Goal: Find specific fact: Find specific fact

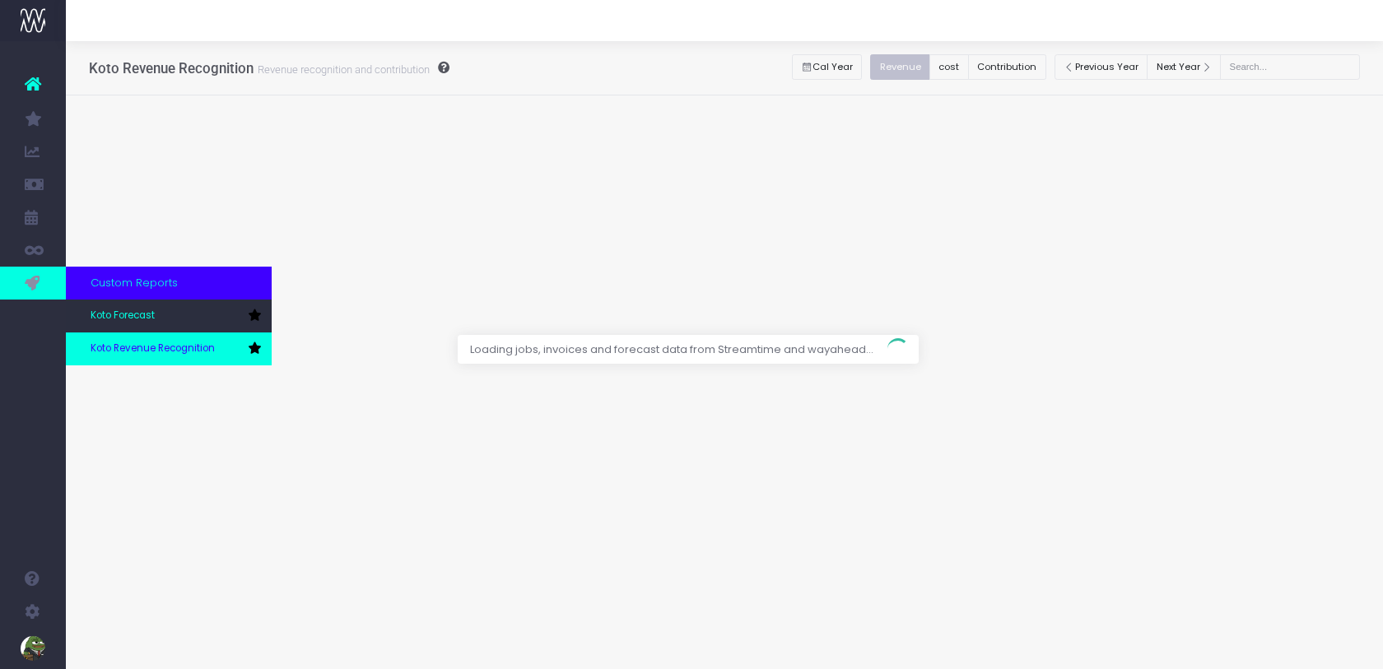
click at [133, 355] on span "Koto Revenue Recognition" at bounding box center [153, 349] width 124 height 15
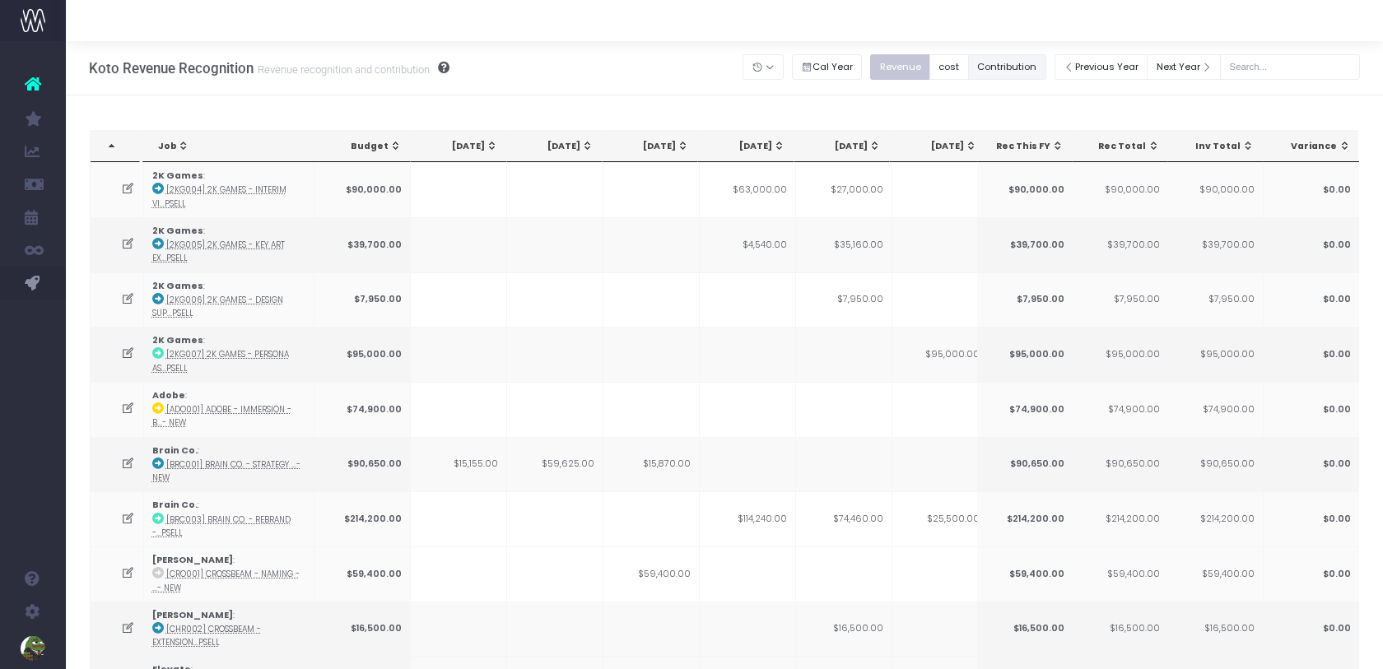
click at [1044, 69] on button "Contribution" at bounding box center [1007, 67] width 78 height 26
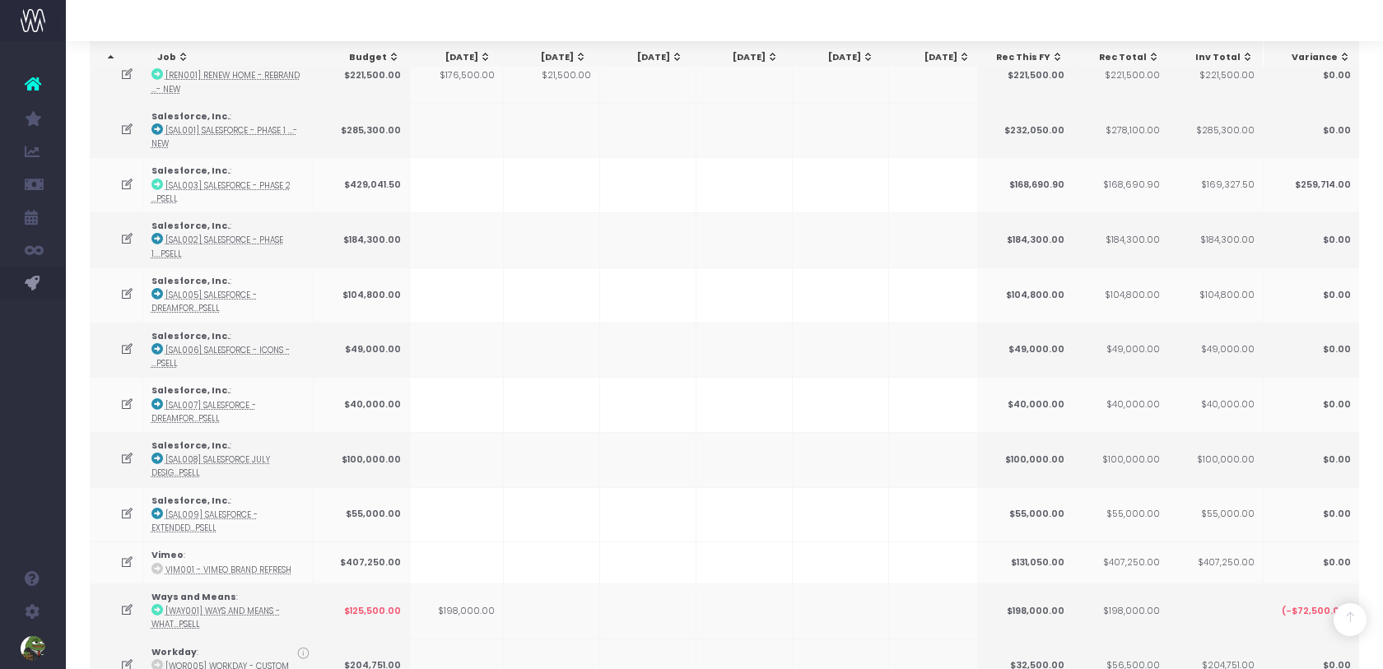
scroll to position [2389, 0]
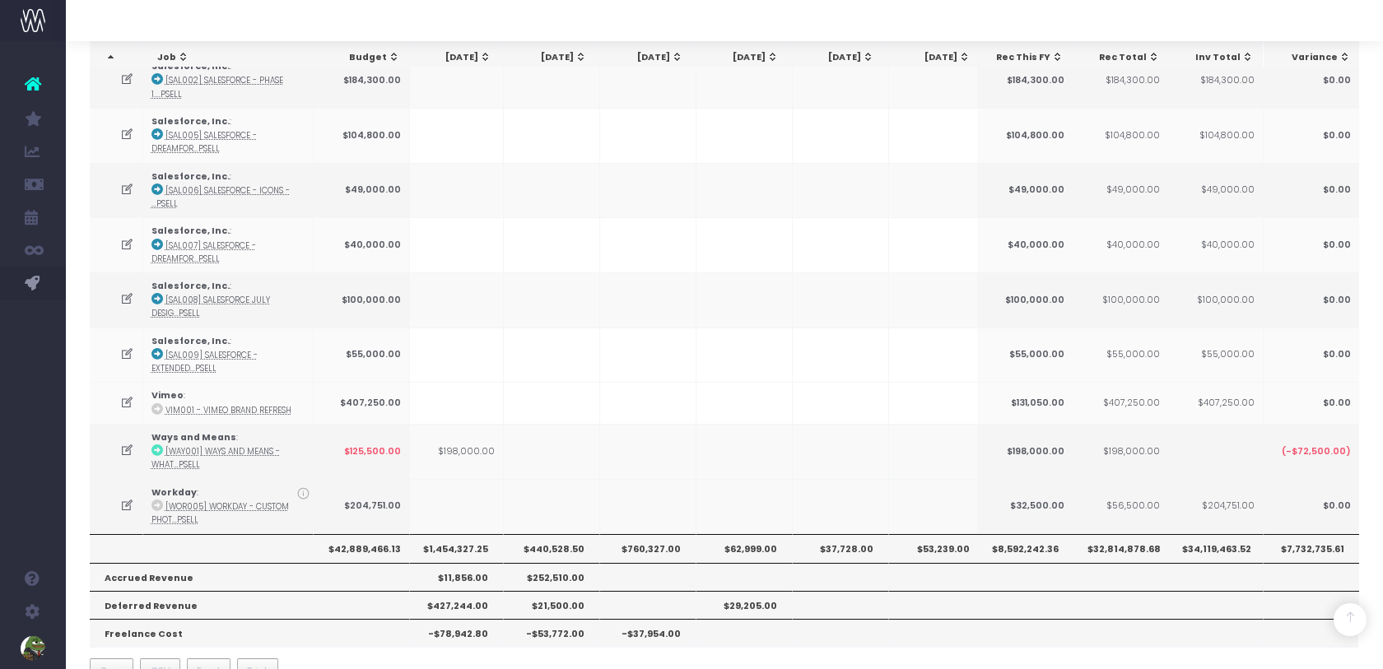
click at [460, 534] on th "$1,454,327.25" at bounding box center [455, 548] width 96 height 28
copy th "1,454,327.25"
click at [556, 534] on th "$440,528.50" at bounding box center [552, 548] width 96 height 28
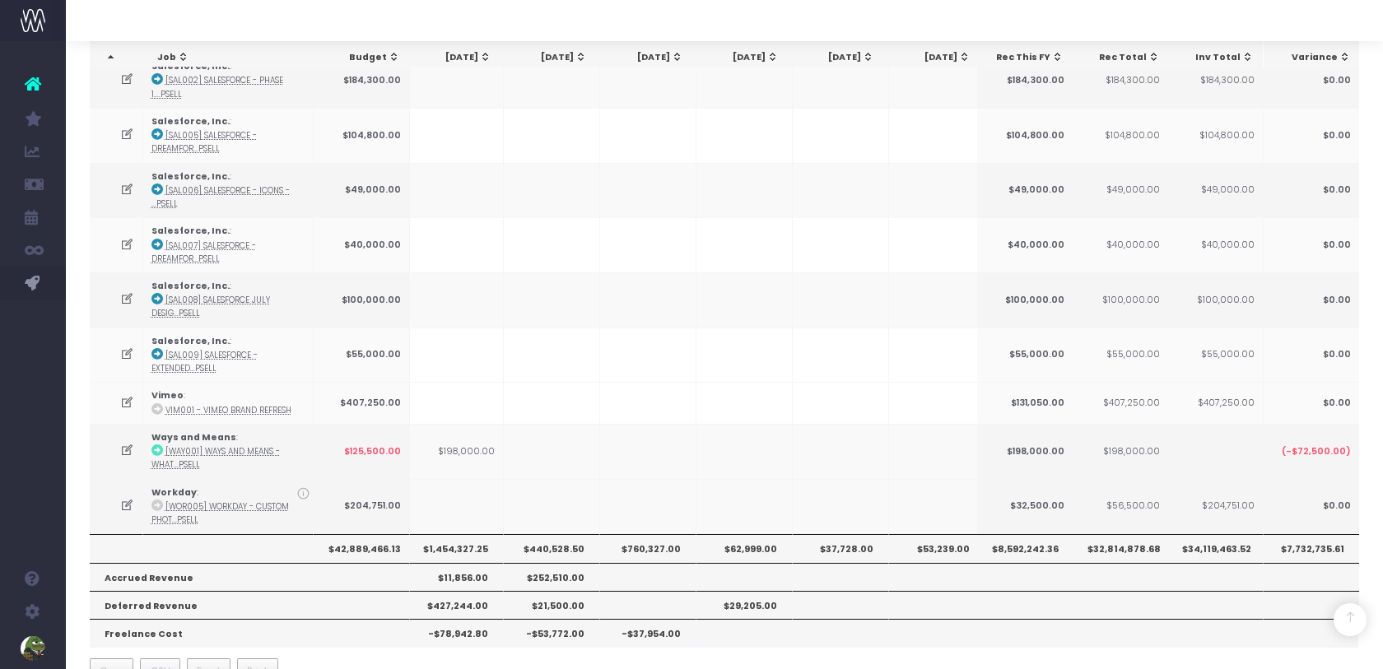
click at [556, 534] on th "$440,528.50" at bounding box center [552, 548] width 96 height 28
copy th "440,528.50"
click at [667, 534] on th "$760,327.00" at bounding box center [648, 548] width 96 height 28
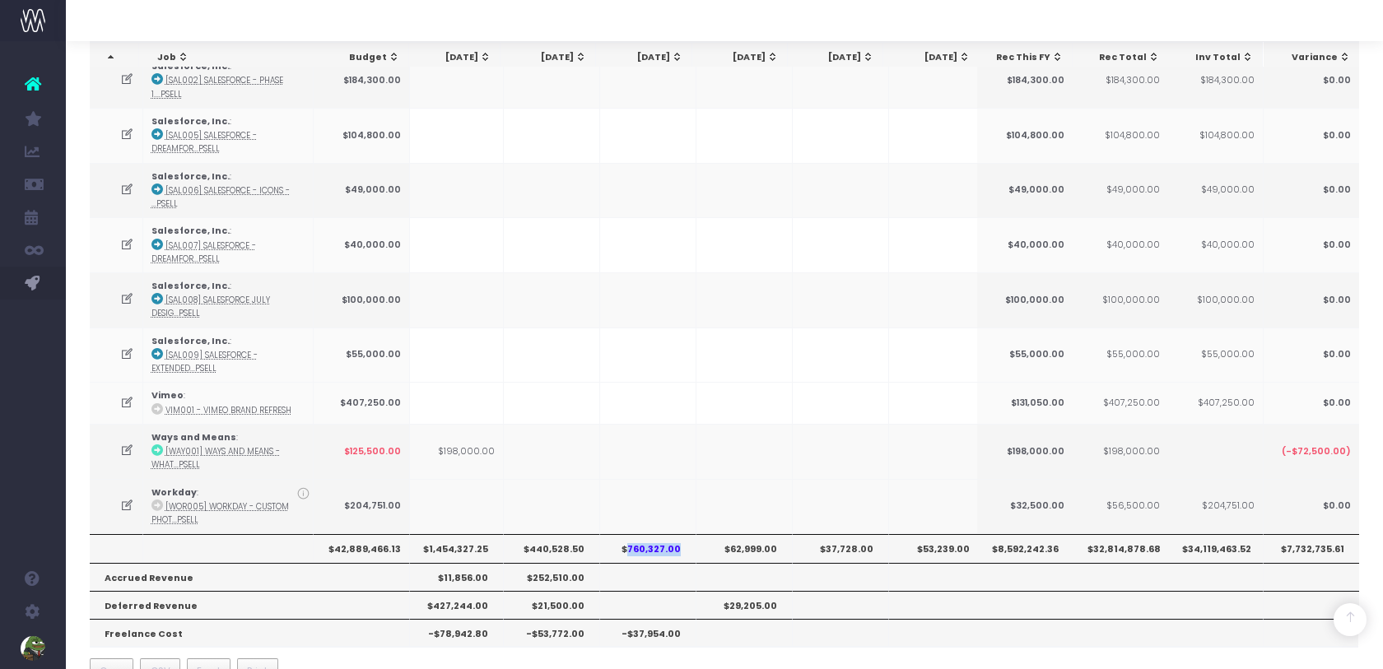
copy th "760,327.00"
